Goal: Task Accomplishment & Management: Manage account settings

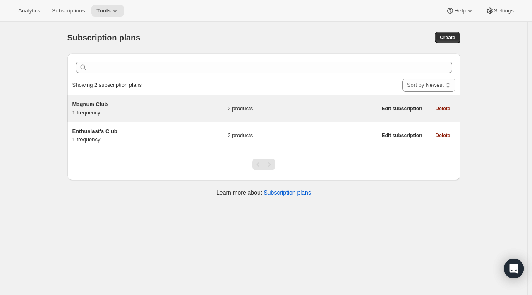
click at [108, 105] on span "Magnum Club" at bounding box center [90, 104] width 36 height 6
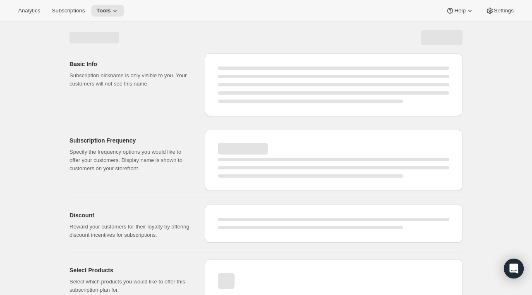
select select "WEEK"
select select "MONTH"
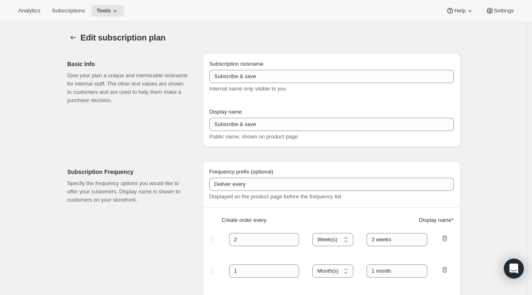
type input "Magnum Club"
select select "MONTH"
type input "2 months"
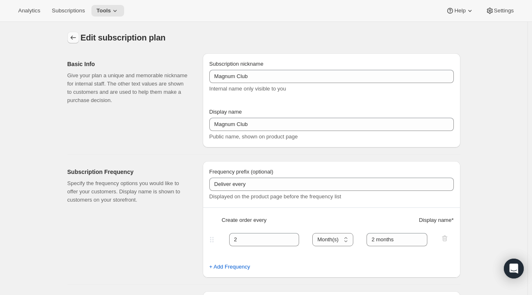
click at [73, 37] on icon "Subscription plans" at bounding box center [72, 38] width 5 height 4
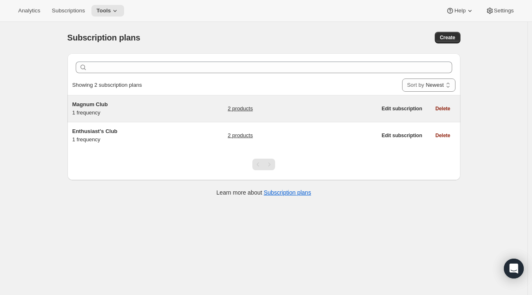
click at [106, 107] on span "Magnum Club" at bounding box center [90, 104] width 36 height 6
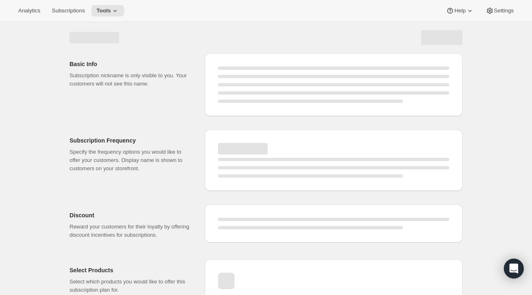
select select "WEEK"
select select "MONTH"
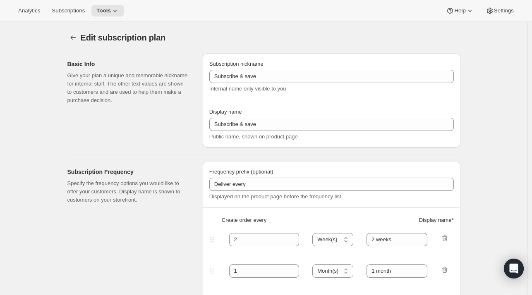
type input "Magnum Club"
select select "MONTH"
type input "2 months"
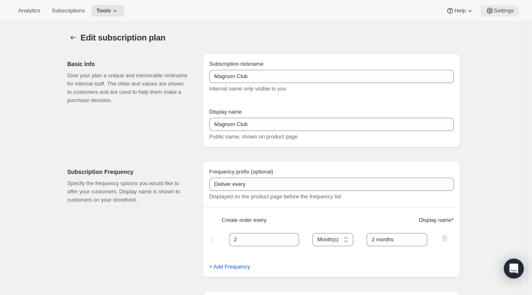
click at [499, 13] on span "Settings" at bounding box center [504, 10] width 20 height 7
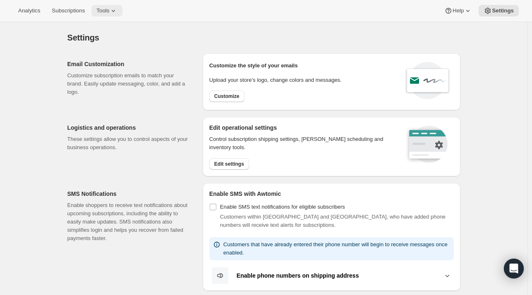
click at [101, 9] on span "Tools" at bounding box center [102, 10] width 13 height 7
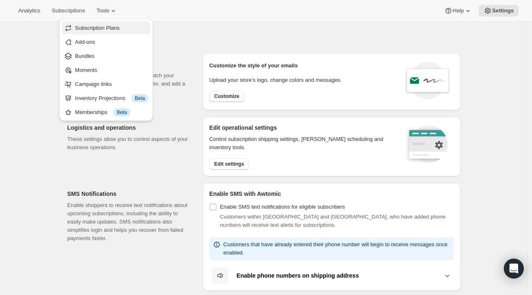
click at [99, 28] on span "Subscription Plans" at bounding box center [97, 28] width 45 height 6
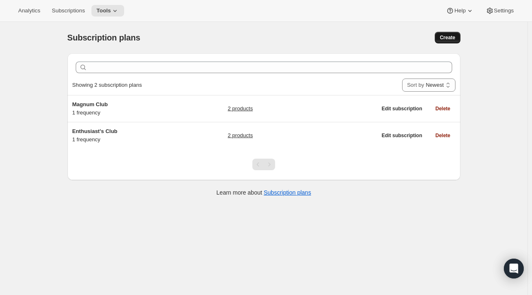
click at [455, 37] on span "Create" at bounding box center [446, 37] width 15 height 7
select select "WEEK"
select select "MONTH"
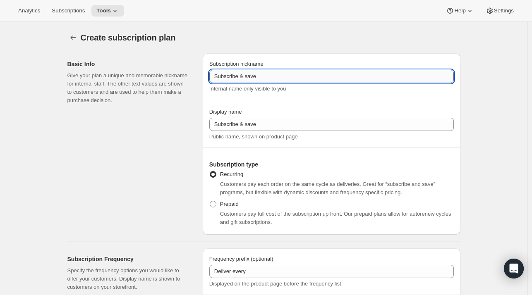
click at [267, 78] on input "Subscribe & save" at bounding box center [331, 76] width 244 height 13
drag, startPoint x: 267, startPoint y: 78, endPoint x: 166, endPoint y: 74, distance: 101.4
click at [166, 74] on div "Basic Info Give your plan a unique and memorable nickname for internal staff. T…" at bounding box center [260, 141] width 399 height 188
type input "Magnum Club (Gift)"
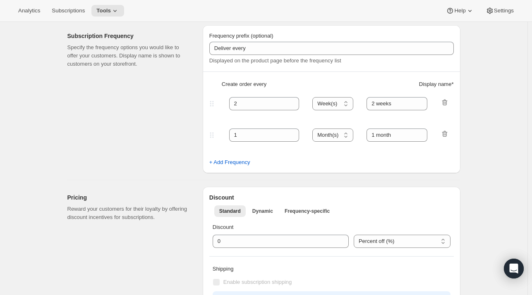
scroll to position [223, 0]
type input "Magnum Club (Gift)"
click at [446, 140] on div at bounding box center [444, 135] width 8 height 11
click at [446, 138] on icon "button" at bounding box center [444, 134] width 8 height 8
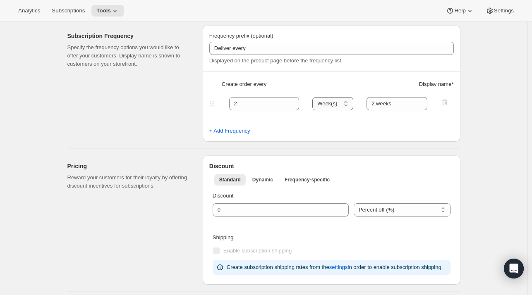
click at [341, 105] on select "Day(s) Week(s) Month(s) Year(s)" at bounding box center [332, 103] width 41 height 13
select select "MONTH"
click at [315, 97] on select "Day(s) Week(s) Month(s) Year(s)" at bounding box center [332, 103] width 41 height 13
drag, startPoint x: 408, startPoint y: 105, endPoint x: 344, endPoint y: 105, distance: 64.5
click at [344, 105] on div "2 Day(s) Week(s) Month(s) Year(s) Month(s) 2 weeks" at bounding box center [328, 103] width 241 height 13
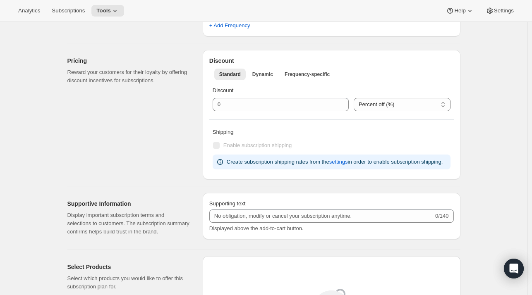
scroll to position [328, 0]
type input "Bi-monthly delivery"
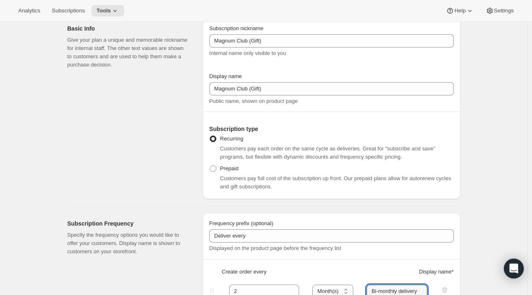
scroll to position [35, 0]
click at [232, 170] on span "Prepaid" at bounding box center [229, 169] width 19 height 6
click at [210, 167] on input "Prepaid" at bounding box center [210, 166] width 0 height 0
radio input "true"
select select "MONTH"
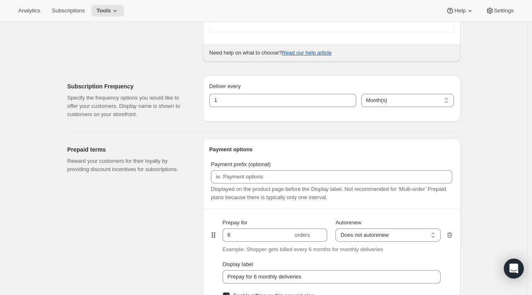
scroll to position [353, 0]
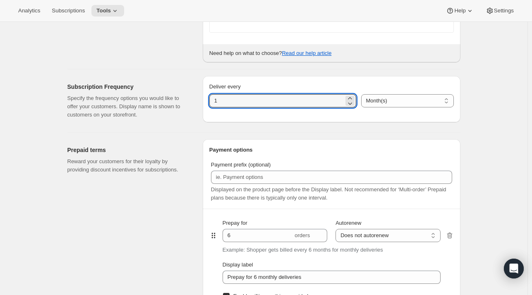
drag, startPoint x: 233, startPoint y: 105, endPoint x: 205, endPoint y: 100, distance: 28.1
click at [205, 100] on div "Deliver every 1 Day(s) Week(s) Month(s) Year(s) Month(s)" at bounding box center [332, 99] width 258 height 46
type input "2"
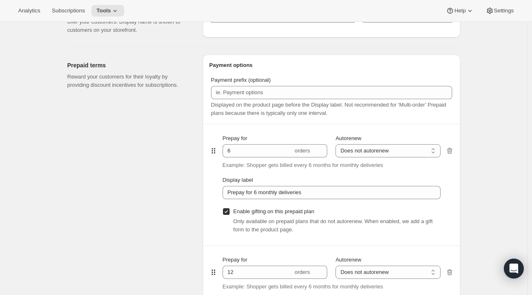
scroll to position [438, 0]
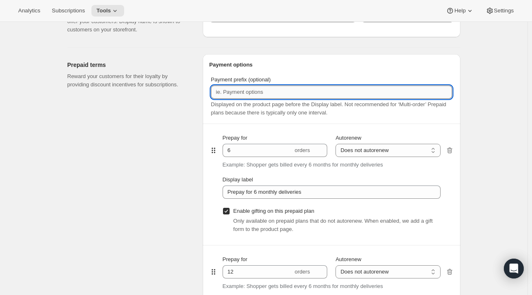
click at [252, 95] on input "Payment prefix (optional)" at bounding box center [331, 92] width 241 height 13
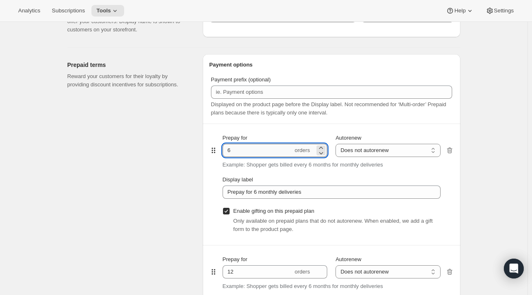
drag, startPoint x: 243, startPoint y: 149, endPoint x: 226, endPoint y: 147, distance: 17.1
click at [226, 147] on input "6" at bounding box center [257, 150] width 70 height 13
click at [245, 114] on span "Displayed on the product page before the Display label. Not recommended for ‘Mu…" at bounding box center [328, 108] width 235 height 14
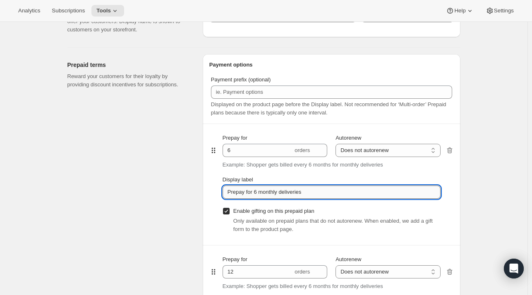
click at [273, 190] on input "Prepay for 6 monthly deliveries" at bounding box center [331, 192] width 218 height 13
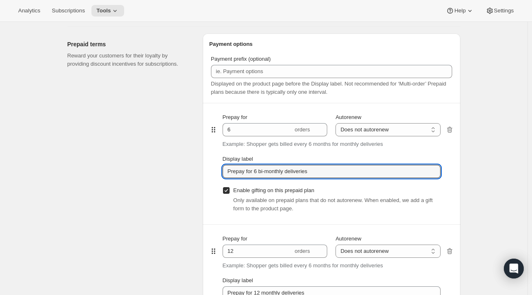
scroll to position [460, 0]
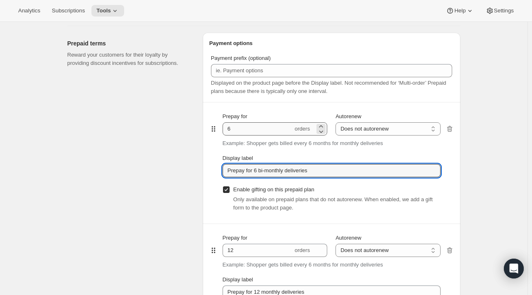
type input "Prepay for 6 bi-monthly deliveries"
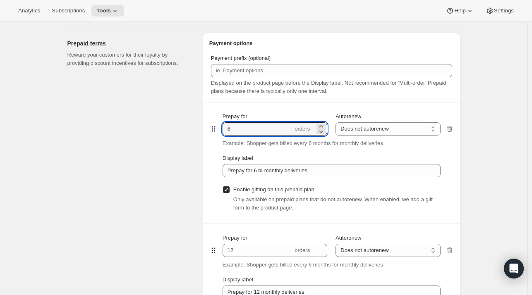
drag, startPoint x: 243, startPoint y: 129, endPoint x: 216, endPoint y: 122, distance: 28.0
click at [216, 122] on div "Prepay for 6 orders Autorenew Does not autorenew Renews after prepaid period Do…" at bounding box center [331, 163] width 244 height 121
type input "3"
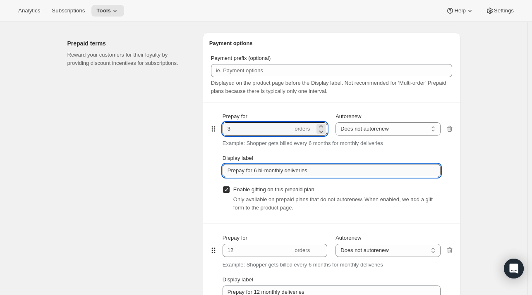
click at [258, 174] on input "Prepay for 6 bi-monthly deliveries" at bounding box center [331, 170] width 218 height 13
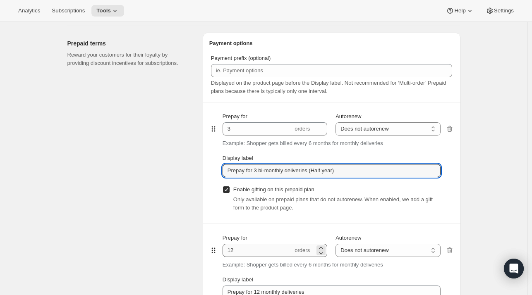
type input "Prepay for 3 bi-monthly deliveries (Half year)"
click at [277, 250] on input "12" at bounding box center [257, 250] width 70 height 13
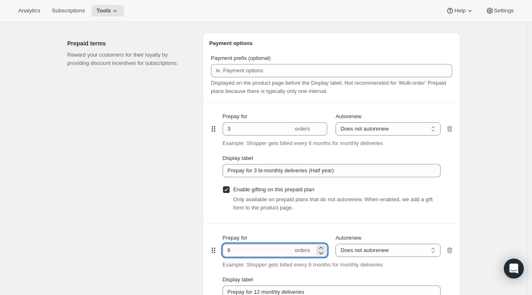
type input "6"
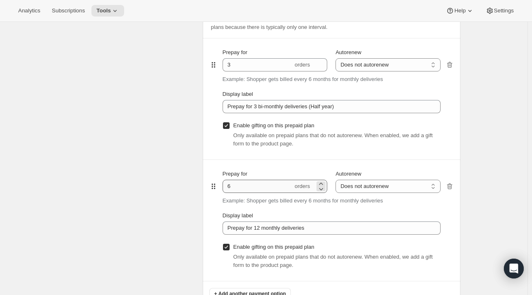
scroll to position [527, 0]
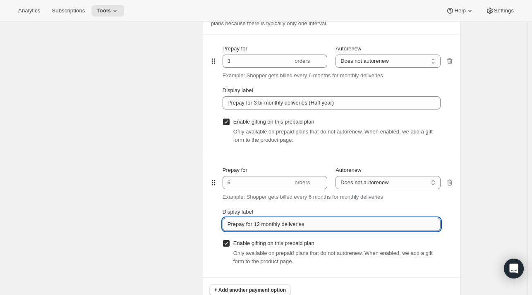
click at [271, 229] on input "Prepay for 12 monthly deliveries" at bounding box center [331, 224] width 218 height 13
click at [261, 225] on input "Prepay for 12 monthly deliveries" at bounding box center [331, 224] width 218 height 13
click at [258, 223] on input "Prepay for 12 monthly deliveries" at bounding box center [331, 224] width 218 height 13
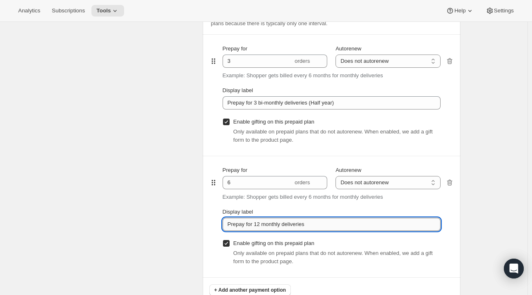
drag, startPoint x: 258, startPoint y: 223, endPoint x: 270, endPoint y: 223, distance: 12.0
click at [270, 223] on input "Prepay for 12 monthly deliveries" at bounding box center [331, 224] width 218 height 13
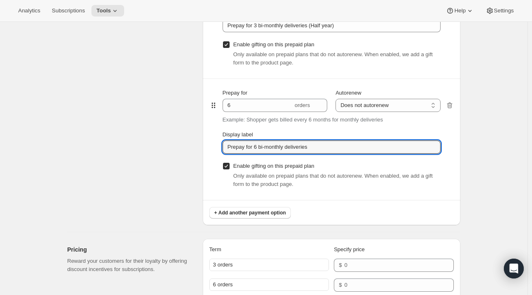
scroll to position [605, 0]
type input "Prepay for 6 bi-monthly deliveries"
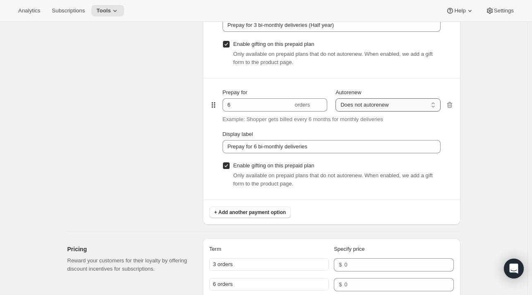
click at [367, 105] on select "Does not autorenew Renews after prepaid period" at bounding box center [387, 104] width 105 height 13
click at [337, 98] on select "Does not autorenew Renews after prepaid period" at bounding box center [387, 104] width 105 height 13
click at [475, 107] on div "Create subscription plan. This page is ready Create subscription plan Basic Inf…" at bounding box center [263, 78] width 527 height 1323
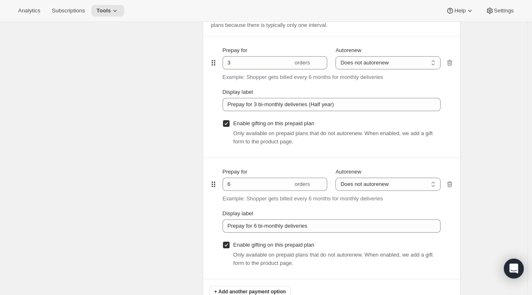
scroll to position [525, 0]
click at [396, 63] on select "Does not autorenew Renews after prepaid period" at bounding box center [387, 63] width 105 height 13
select select "ENABLED"
click at [337, 57] on select "Does not autorenew Renews after prepaid period" at bounding box center [387, 63] width 105 height 13
type input "Prepay for 3 bi-monthly deliveries (Half year), Autorenews"
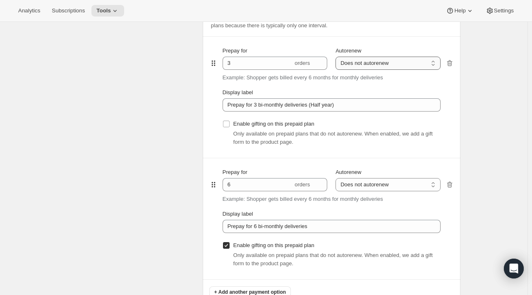
checkbox input "false"
click at [381, 65] on select "Does not autorenew Renews after prepaid period" at bounding box center [387, 63] width 105 height 13
select select "DISABLED"
click at [337, 57] on select "Does not autorenew Renews after prepaid period" at bounding box center [387, 63] width 105 height 13
type input "Prepay for 3 bi-monthly deliveries (Half year)"
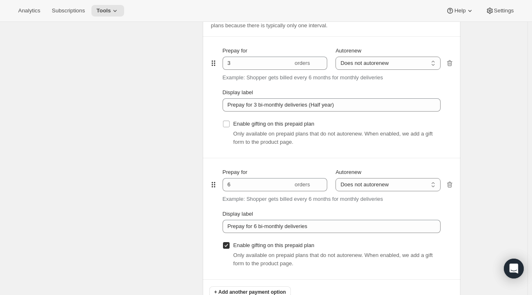
click at [299, 130] on div "Only available on prepaid plans that do not autorenew. When enabled, we add a g…" at bounding box center [336, 138] width 207 height 17
click at [290, 125] on span "Enable gifting on this prepaid plan" at bounding box center [273, 124] width 81 height 6
click at [229, 125] on input "Enable gifting on this prepaid plan" at bounding box center [226, 124] width 7 height 7
checkbox input "true"
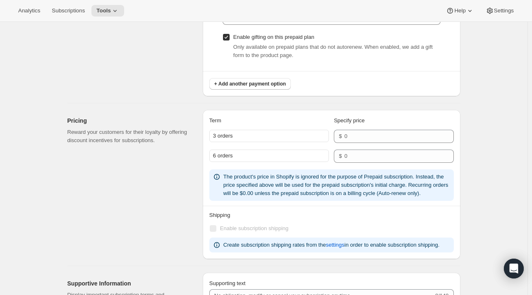
scroll to position [734, 0]
click at [394, 138] on input "number" at bounding box center [392, 135] width 97 height 13
type input "180"
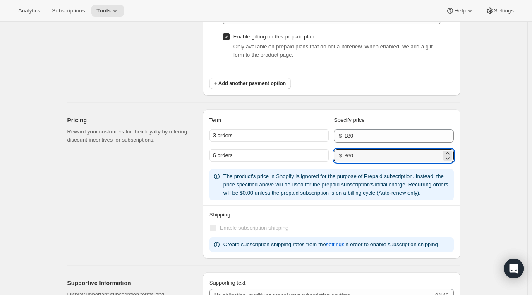
type input "360"
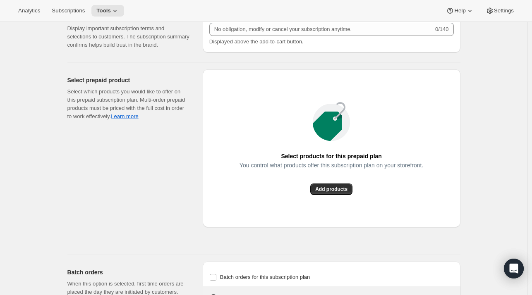
scroll to position [1005, 0]
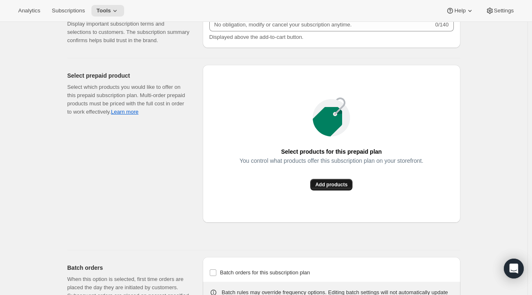
click at [339, 184] on span "Add products" at bounding box center [331, 184] width 32 height 7
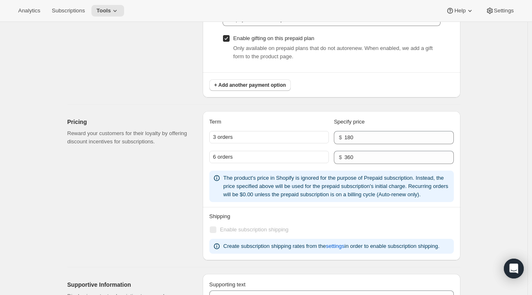
scroll to position [732, 0]
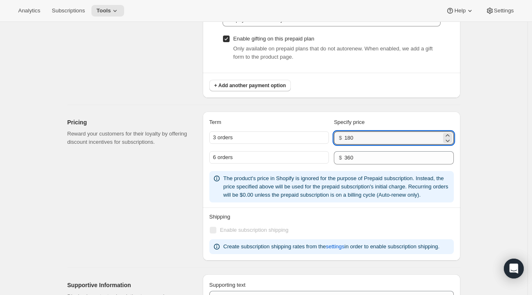
drag, startPoint x: 387, startPoint y: 137, endPoint x: 327, endPoint y: 136, distance: 60.4
click at [327, 136] on div "3 orders $ 180" at bounding box center [331, 137] width 244 height 13
type input "195"
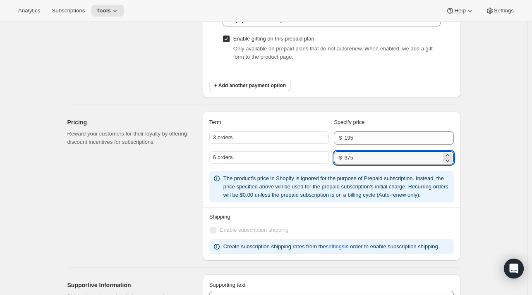
click at [387, 156] on input "375" at bounding box center [392, 157] width 97 height 13
type input "390"
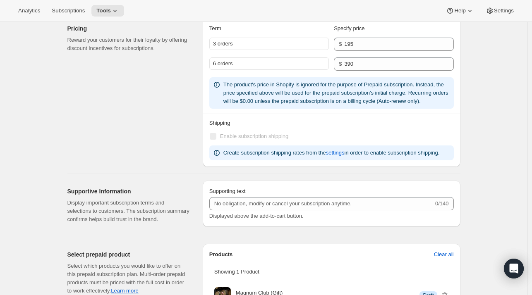
scroll to position [977, 0]
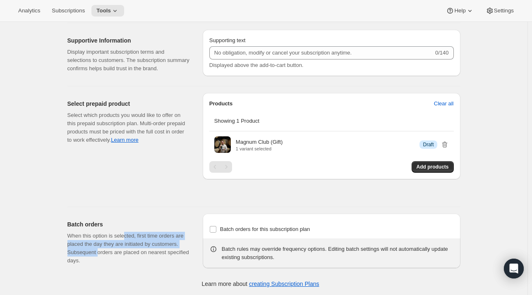
drag, startPoint x: 126, startPoint y: 235, endPoint x: 98, endPoint y: 253, distance: 32.8
click at [98, 253] on p "When this option is selected, first time orders are placed the day they are ini…" at bounding box center [128, 248] width 122 height 33
drag, startPoint x: 109, startPoint y: 264, endPoint x: 129, endPoint y: 227, distance: 42.6
click at [129, 227] on div "Batch orders When this option is selected, first time orders are placed the day…" at bounding box center [131, 243] width 129 height 58
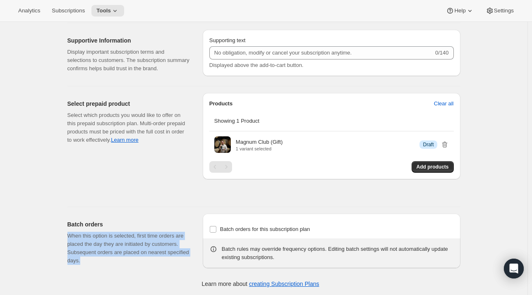
click at [129, 227] on h2 "Batch orders" at bounding box center [128, 224] width 122 height 8
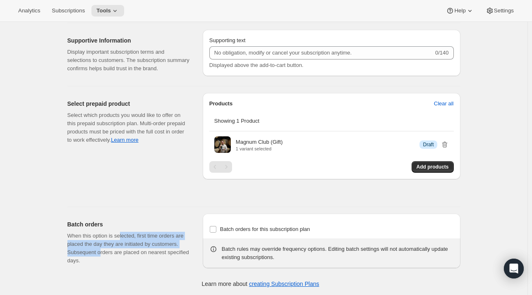
drag, startPoint x: 122, startPoint y: 236, endPoint x: 100, endPoint y: 255, distance: 28.1
click at [100, 255] on p "When this option is selected, first time orders are placed the day they are ini…" at bounding box center [128, 248] width 122 height 33
drag, startPoint x: 112, startPoint y: 258, endPoint x: 129, endPoint y: 237, distance: 26.8
click at [129, 237] on p "When this option is selected, first time orders are placed the day they are ini…" at bounding box center [128, 248] width 122 height 33
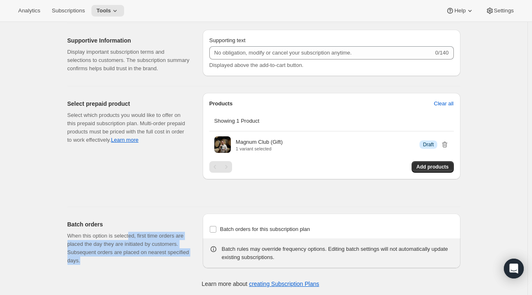
click at [129, 237] on p "When this option is selected, first time orders are placed the day they are ini…" at bounding box center [128, 248] width 122 height 33
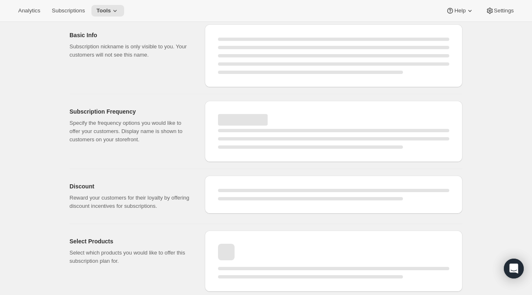
select select "WEEK"
select select "MONTH"
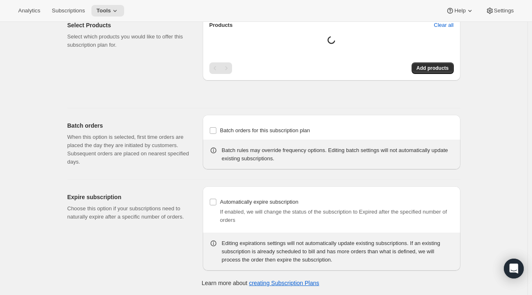
type input "Magnum Club (Gift)"
select select "MONTH"
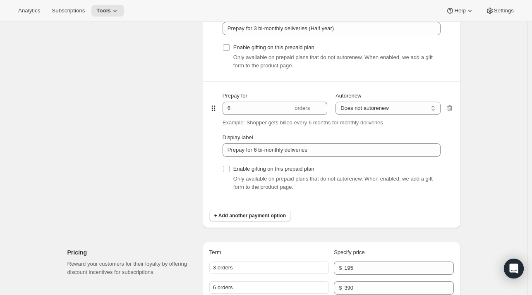
scroll to position [890, 0]
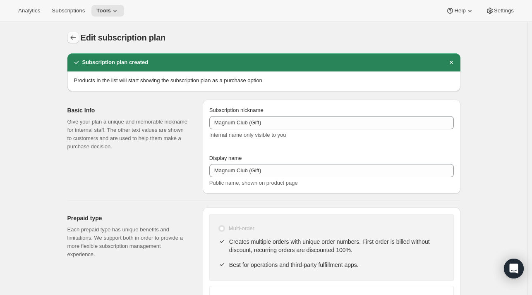
click at [75, 38] on icon "Subscription plans" at bounding box center [72, 38] width 5 height 4
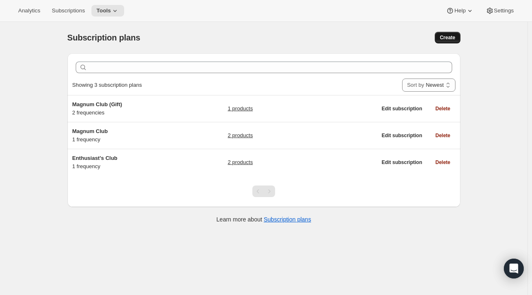
click at [460, 35] on button "Create" at bounding box center [446, 38] width 25 height 12
select select "WEEK"
select select "MONTH"
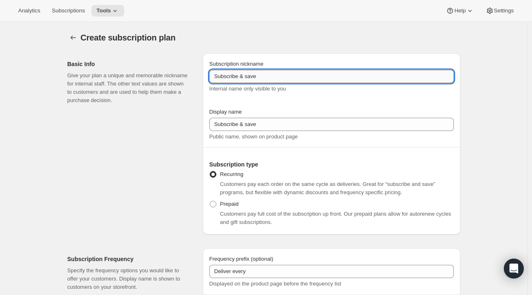
click at [284, 76] on input "Subscribe & save" at bounding box center [331, 76] width 244 height 13
type input "Enthusiast's Club (Gift)"
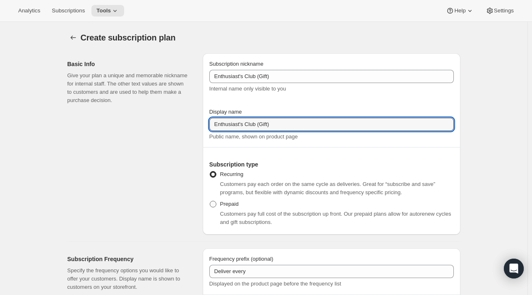
type input "Enthusiast's Club (Gift)"
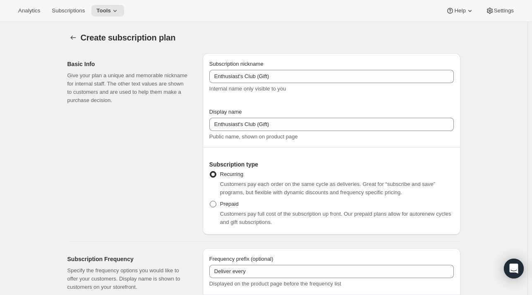
click at [233, 206] on span "Prepaid" at bounding box center [229, 204] width 19 height 6
click at [210, 201] on input "Prepaid" at bounding box center [210, 201] width 0 height 0
radio input "true"
select select "MONTH"
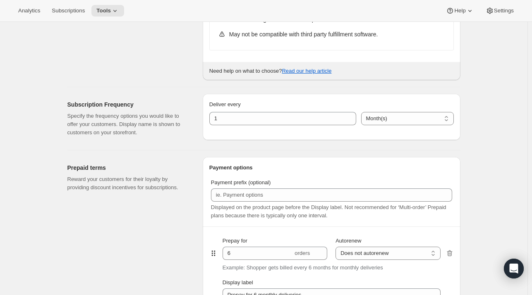
scroll to position [336, 0]
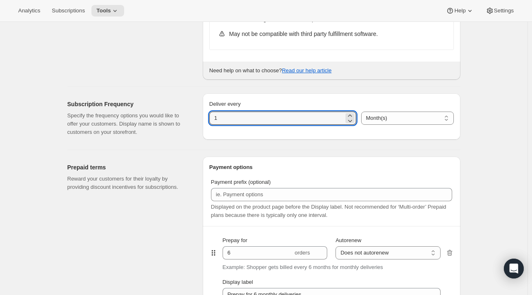
drag, startPoint x: 239, startPoint y: 117, endPoint x: 207, endPoint y: 117, distance: 32.7
click at [207, 117] on div "Deliver every 1 Day(s) Week(s) Month(s) Year(s) Month(s)" at bounding box center [332, 116] width 258 height 46
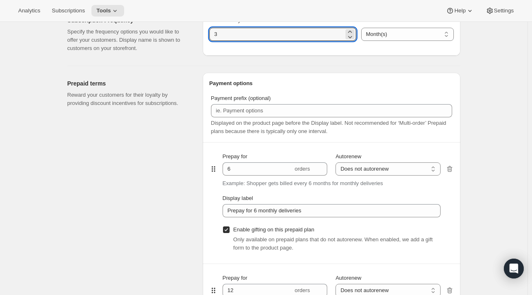
scroll to position [421, 0]
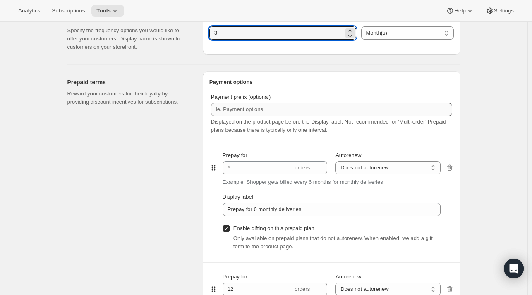
type input "3"
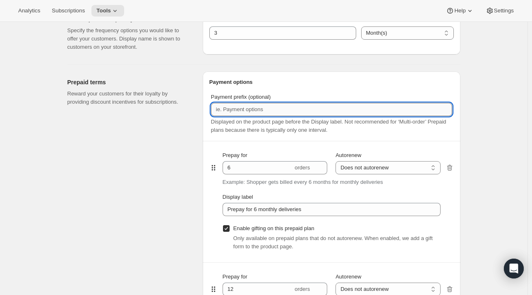
click at [256, 109] on input "Payment prefix (optional)" at bounding box center [331, 109] width 241 height 13
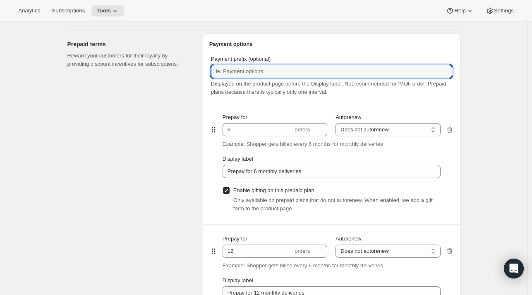
scroll to position [458, 0]
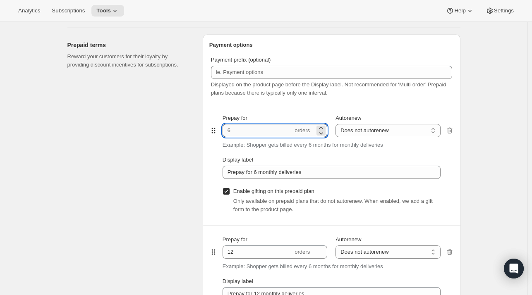
drag, startPoint x: 242, startPoint y: 127, endPoint x: 228, endPoint y: 131, distance: 14.1
click at [228, 131] on input "6" at bounding box center [257, 130] width 70 height 13
click at [450, 252] on icon "button" at bounding box center [449, 252] width 8 height 8
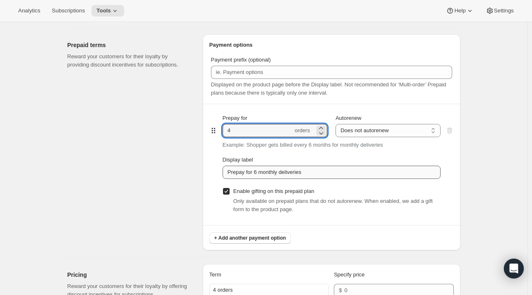
type input "4"
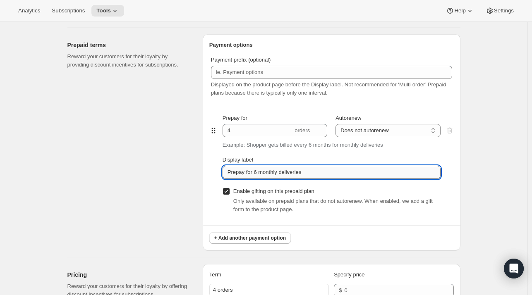
drag, startPoint x: 317, startPoint y: 171, endPoint x: 253, endPoint y: 171, distance: 64.1
click at [253, 171] on input "Prepay for 6 monthly deliveries" at bounding box center [331, 172] width 218 height 13
drag, startPoint x: 254, startPoint y: 171, endPoint x: 280, endPoint y: 169, distance: 26.2
click at [280, 169] on input "Prepay for 6 monthly deliveries" at bounding box center [331, 172] width 218 height 13
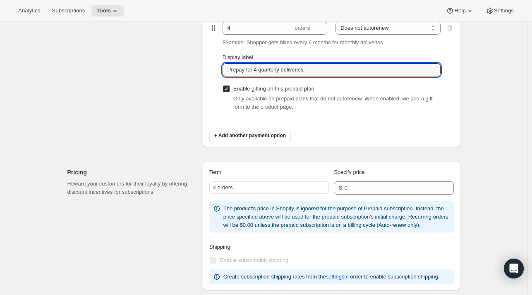
scroll to position [565, 0]
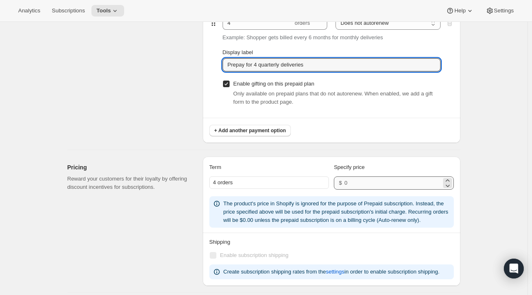
type input "Prepay for 4 quarterly deliveries"
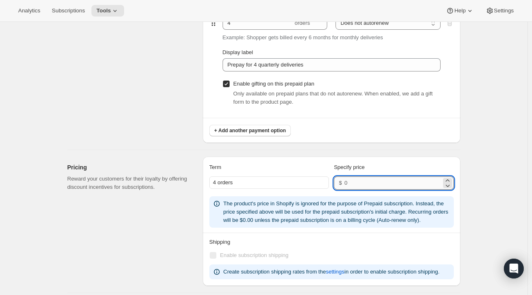
click at [364, 180] on input "number" at bounding box center [392, 183] width 97 height 13
type input "74"
click at [470, 177] on div "Create subscription plan. This page is ready Create subscription plan Basic Inf…" at bounding box center [263, 46] width 413 height 1181
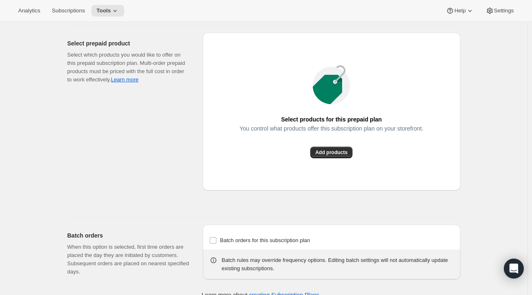
scroll to position [895, 0]
click at [336, 154] on span "Add products" at bounding box center [331, 153] width 32 height 7
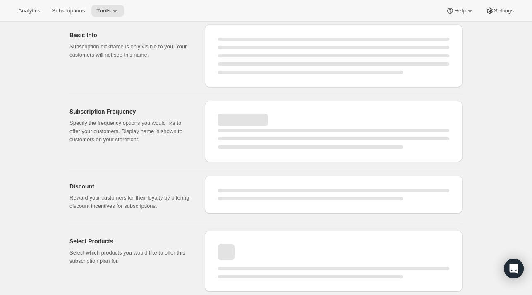
select select "WEEK"
select select "MONTH"
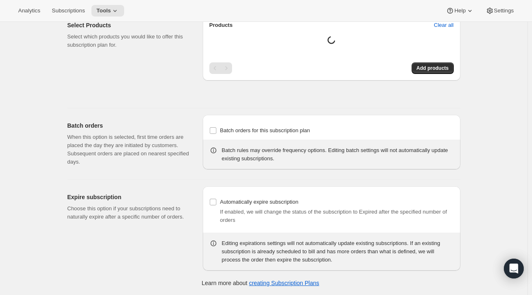
type input "Enthusiast's Club (Gift)"
select select "MONTH"
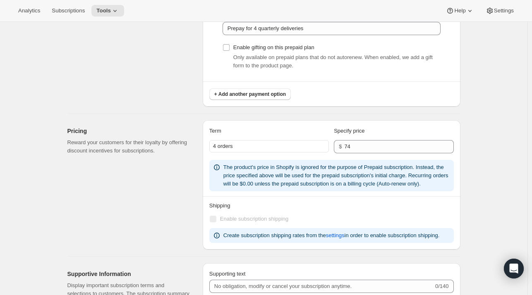
scroll to position [748, 0]
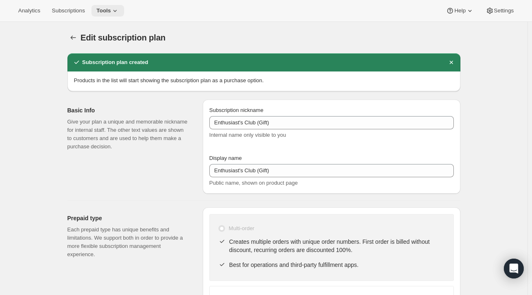
click at [103, 12] on span "Tools" at bounding box center [103, 10] width 14 height 7
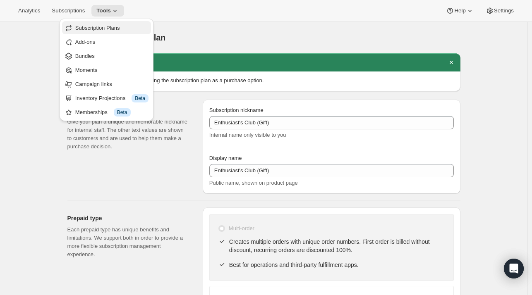
click at [107, 27] on span "Subscription Plans" at bounding box center [97, 28] width 45 height 6
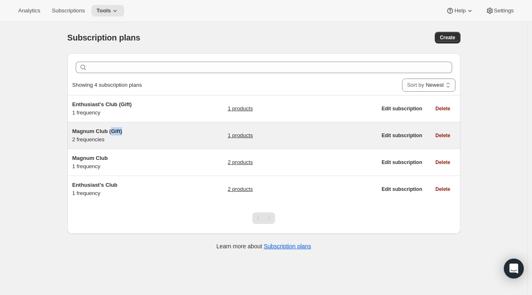
drag, startPoint x: 115, startPoint y: 133, endPoint x: 128, endPoint y: 128, distance: 14.1
click at [128, 128] on h5 "Magnum Club (Gift)" at bounding box center [123, 131] width 103 height 8
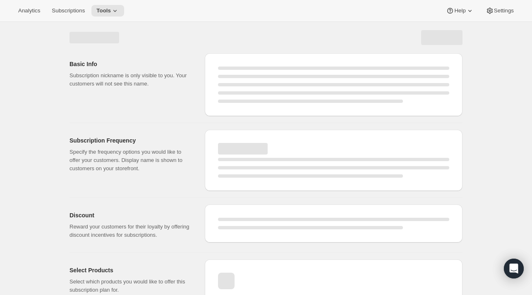
select select "WEEK"
select select "MONTH"
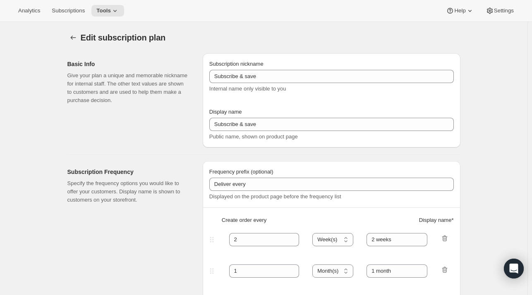
scroll to position [101, 0]
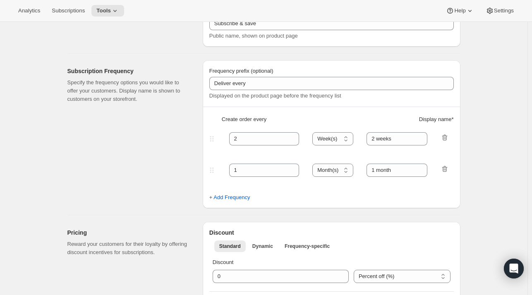
type input "Magnum Club (Gift)"
select select "MONTH"
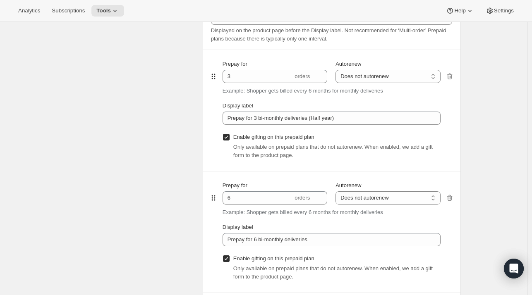
scroll to position [426, 0]
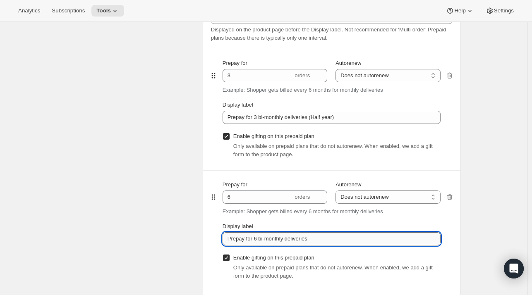
click at [334, 237] on input "Prepay for 6 bi-monthly deliveries" at bounding box center [331, 238] width 218 height 13
type input "Prepay for 6 bi-monthly deliveries (Full year)"
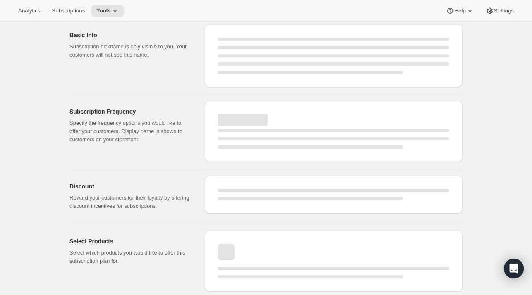
select select "MONTH"
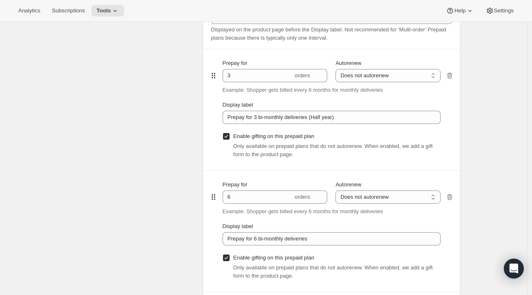
type input "Prepay for 6 bi-monthly deliveries (Full year)"
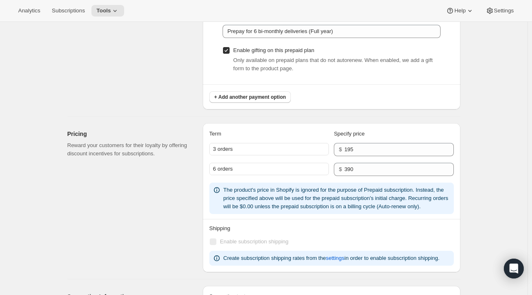
scroll to position [686, 0]
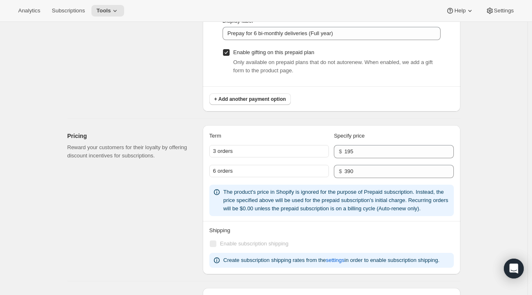
click at [240, 150] on div "3 orders" at bounding box center [268, 151] width 119 height 12
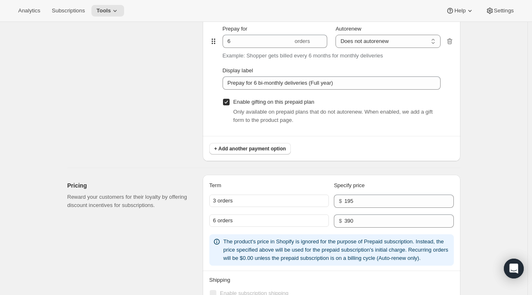
scroll to position [635, 0]
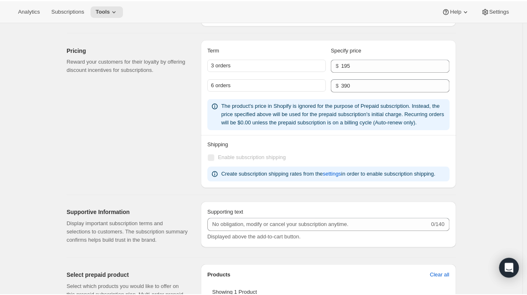
scroll to position [773, 0]
